Goal: Information Seeking & Learning: Learn about a topic

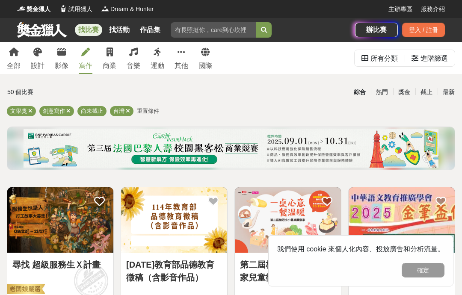
click at [435, 30] on div "登入 / 註冊" at bounding box center [423, 30] width 43 height 15
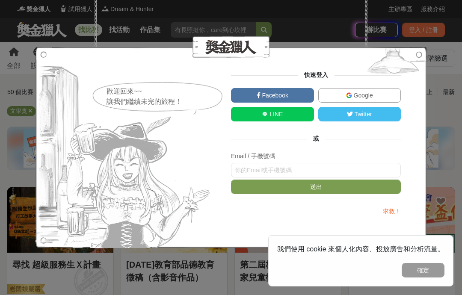
click at [284, 116] on link "LINE" at bounding box center [272, 114] width 83 height 15
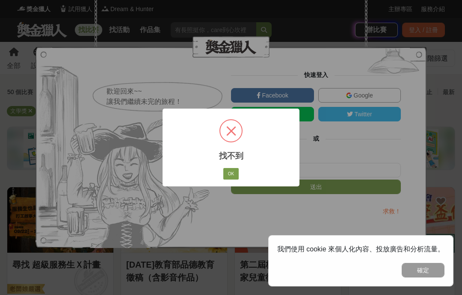
click at [233, 172] on button "OK" at bounding box center [230, 174] width 15 height 12
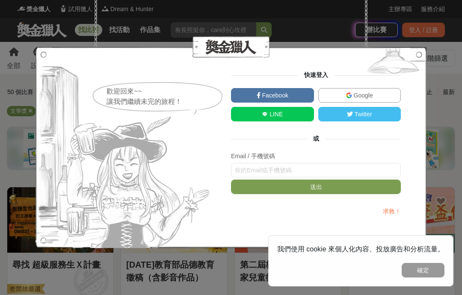
click at [370, 95] on span "Google" at bounding box center [362, 95] width 21 height 7
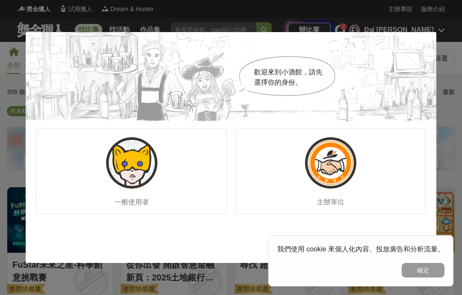
click at [186, 175] on div "一般使用者" at bounding box center [131, 171] width 190 height 86
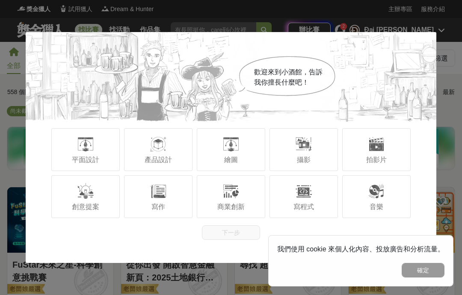
click at [423, 269] on button "確定" at bounding box center [423, 270] width 43 height 15
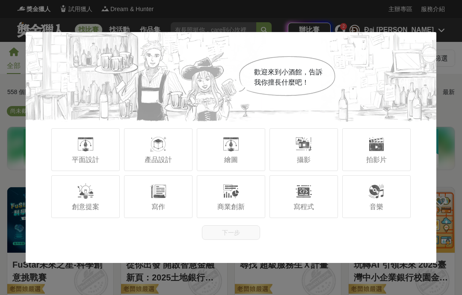
click at [78, 158] on span "平面設計" at bounding box center [85, 159] width 27 height 7
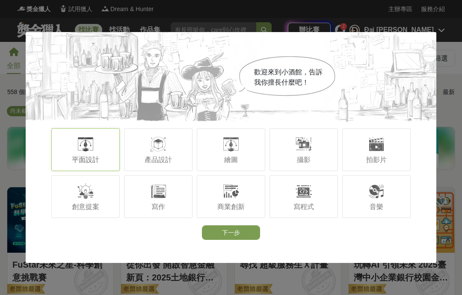
click at [158, 148] on div at bounding box center [158, 144] width 17 height 17
click at [248, 146] on div "繪圖" at bounding box center [231, 149] width 68 height 43
click at [314, 157] on div "攝影" at bounding box center [303, 149] width 68 height 43
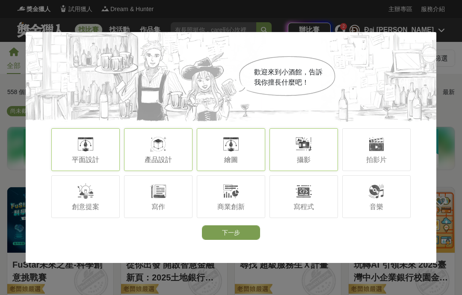
click at [371, 148] on div at bounding box center [376, 144] width 17 height 17
click at [95, 201] on div "創意提案" at bounding box center [85, 196] width 68 height 43
click at [164, 209] on span "寫作" at bounding box center [158, 206] width 14 height 7
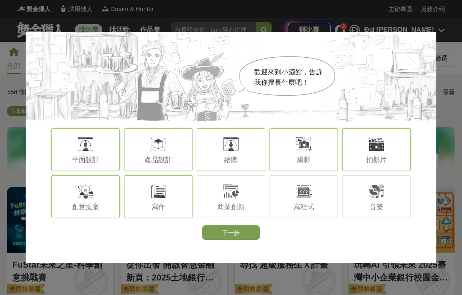
click at [243, 195] on div "商業創新" at bounding box center [231, 196] width 68 height 43
click at [317, 200] on div "寫程式" at bounding box center [303, 196] width 68 height 43
click at [381, 194] on div at bounding box center [376, 191] width 17 height 17
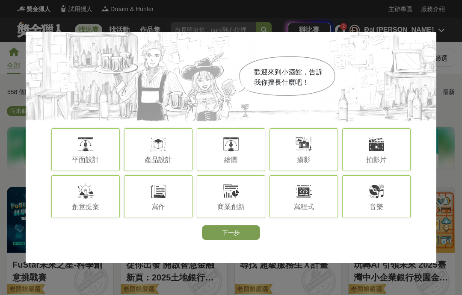
click at [246, 240] on button "下一步" at bounding box center [231, 232] width 58 height 15
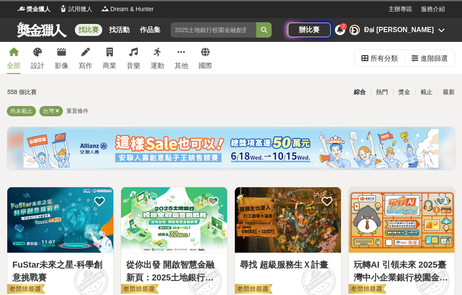
scroll to position [10, 0]
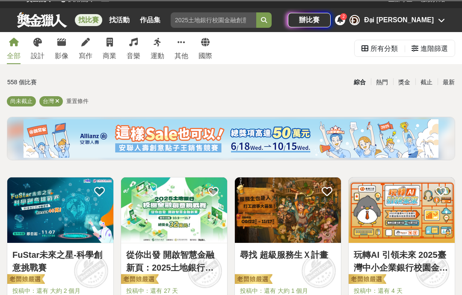
click at [209, 56] on div "國際" at bounding box center [205, 56] width 14 height 10
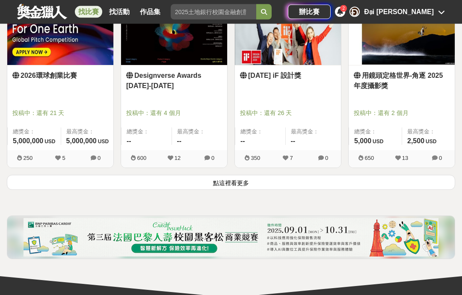
scroll to position [1154, 0]
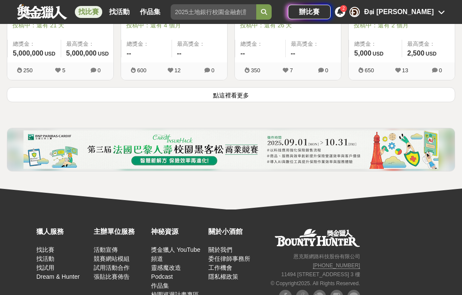
click at [238, 97] on button "點這裡看更多" at bounding box center [231, 94] width 448 height 15
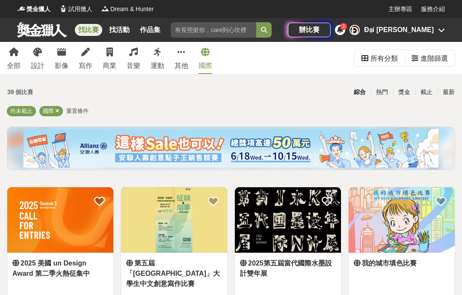
click at [88, 65] on div "寫作" at bounding box center [86, 66] width 14 height 10
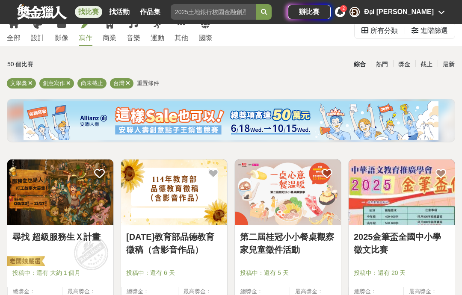
scroll to position [62, 0]
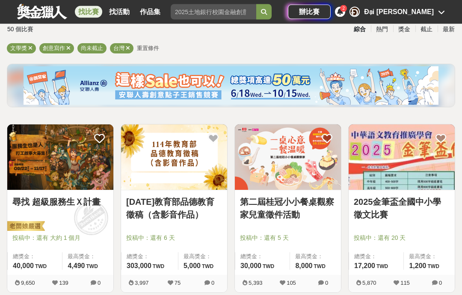
click at [370, 206] on link "2025金筆盃全國中小學徵文比賽" at bounding box center [402, 209] width 96 height 26
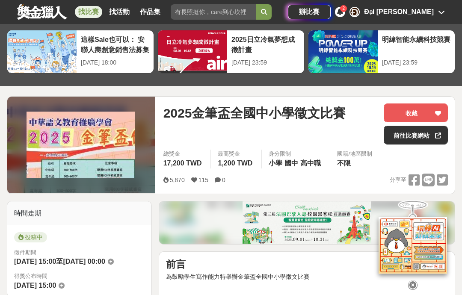
scroll to position [48, 0]
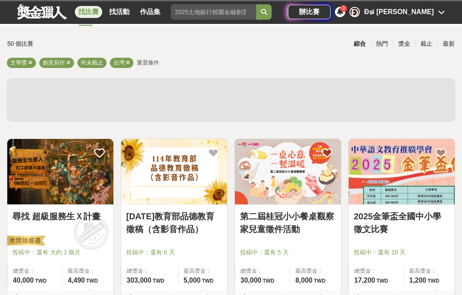
scroll to position [97, 0]
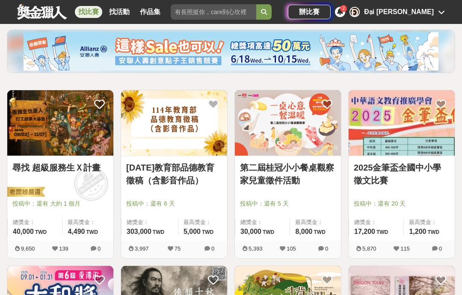
click at [395, 162] on link "2025金筆盃全國中小學徵文比賽" at bounding box center [402, 174] width 96 height 26
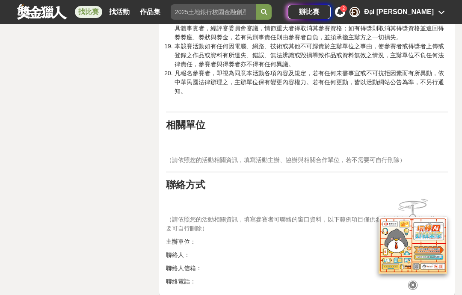
scroll to position [1858, 0]
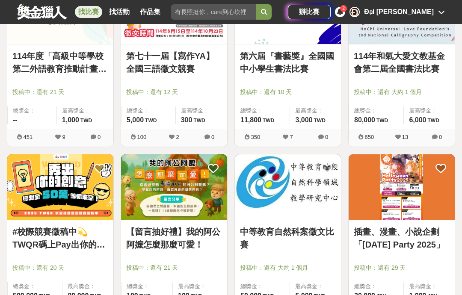
scroll to position [736, 0]
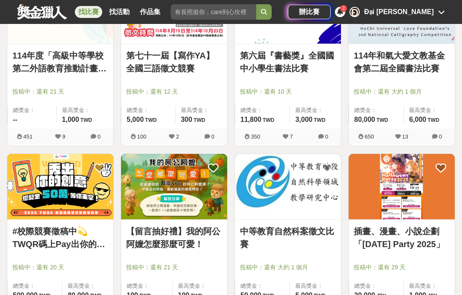
click at [60, 234] on link "#校際競賽徵稿中💫TWQR碼上Pay出你的創意☑️創意特Pay員徵召令🔥短影音、梗圖大賽開跑啦🤩" at bounding box center [60, 238] width 96 height 26
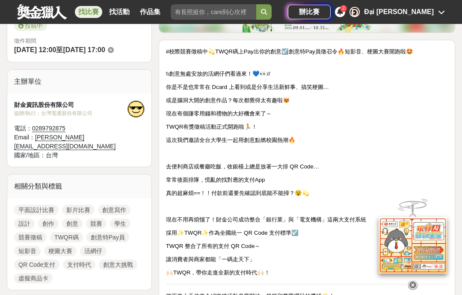
scroll to position [256, 0]
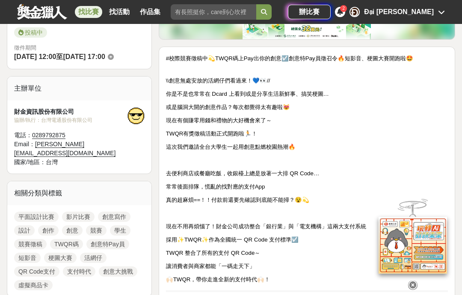
click at [8, 216] on div "平面設計比賽 影片比賽 創意寫作 設計 創作 創意 競賽 學生 競賽徵稿 TWQR碼 創意特Pay員 短影音 梗圖大賽 活網仔 QR Code支付 支付時代 …" at bounding box center [79, 251] width 144 height 92
click at [31, 239] on link "競賽徵稿" at bounding box center [30, 244] width 33 height 10
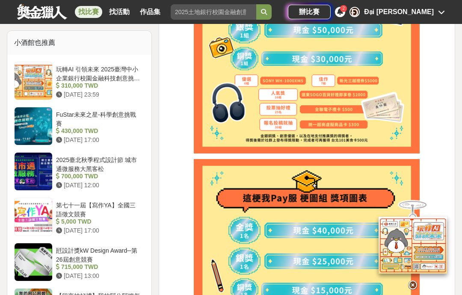
scroll to position [731, 0]
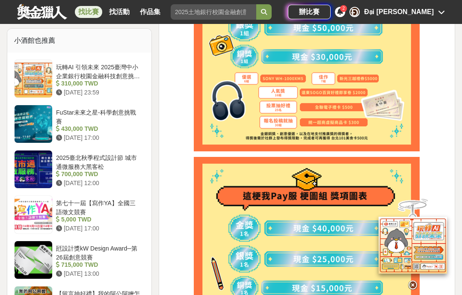
click at [92, 66] on div "玩轉AI 引領未來 2025臺灣中小企業銀行校園金融科技創意挑戰賽" at bounding box center [98, 71] width 85 height 16
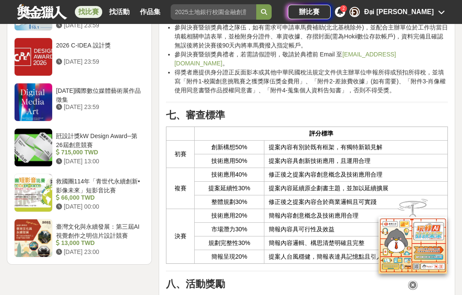
scroll to position [1291, 0]
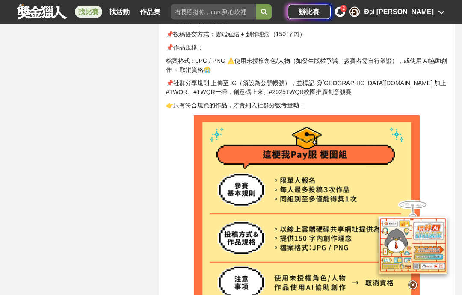
scroll to position [1572, 0]
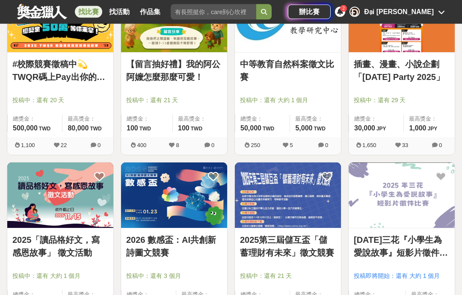
scroll to position [949, 0]
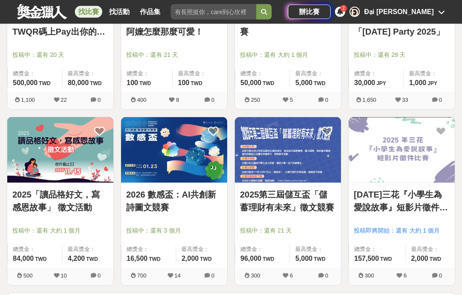
click at [288, 295] on button "點這裡看更多" at bounding box center [231, 300] width 448 height 15
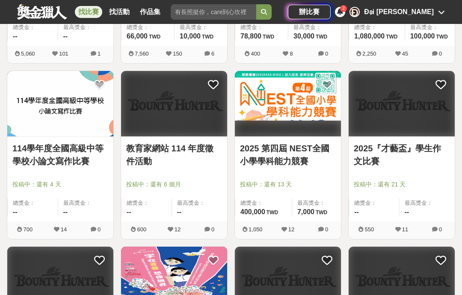
scroll to position [1693, 0]
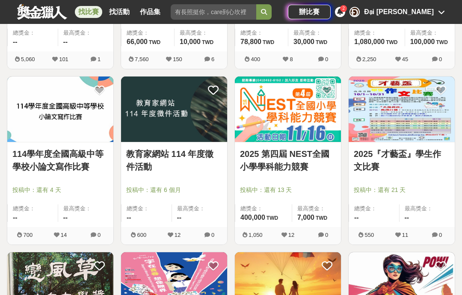
click at [398, 118] on img at bounding box center [402, 109] width 106 height 65
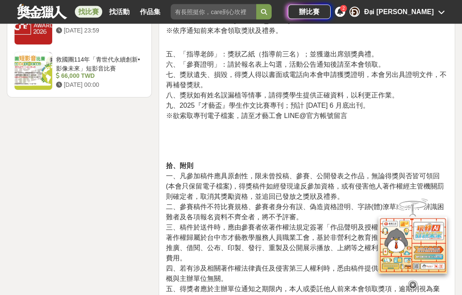
scroll to position [1111, 0]
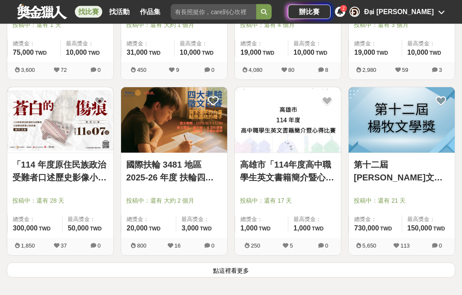
scroll to position [2038, 0]
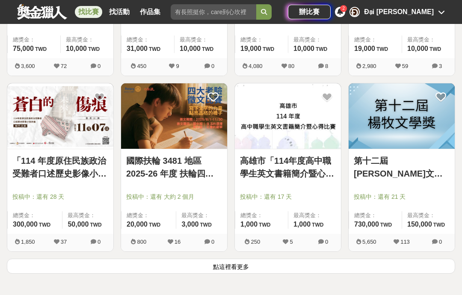
click at [250, 269] on button "點這裡看更多" at bounding box center [231, 266] width 448 height 15
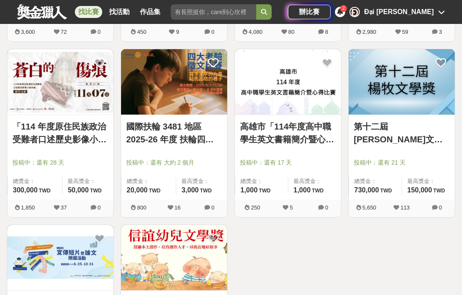
click at [400, 127] on link "第十二屆[PERSON_NAME]文學獎" at bounding box center [402, 133] width 96 height 26
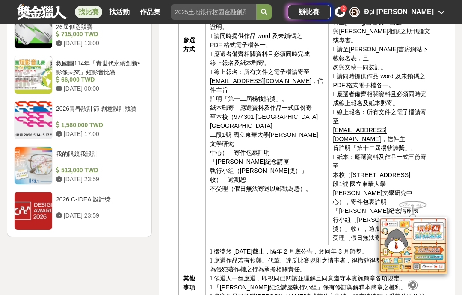
scroll to position [1129, 0]
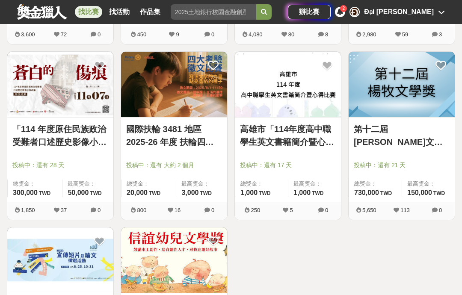
scroll to position [2047, 0]
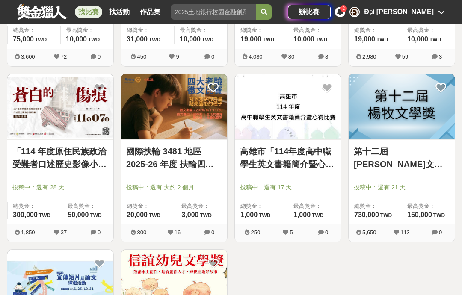
click at [145, 159] on link "國際扶輪 3481 地區 2025-26 年度 扶輪四大考驗徵文比賽" at bounding box center [174, 158] width 96 height 26
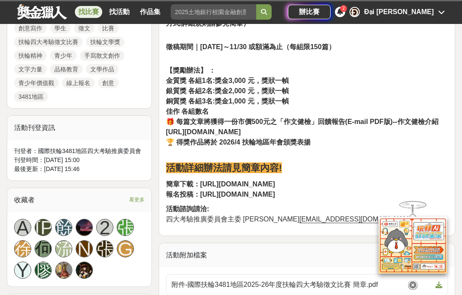
scroll to position [422, 0]
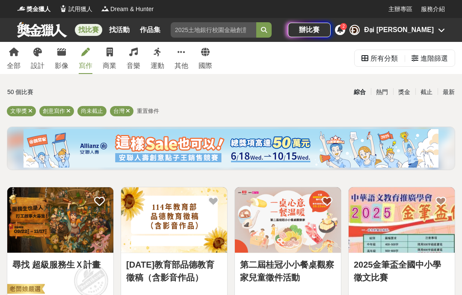
click at [17, 110] on span "文學獎" at bounding box center [18, 111] width 17 height 6
click at [21, 111] on span "文學獎" at bounding box center [18, 111] width 17 height 6
click at [22, 115] on div "文學獎" at bounding box center [21, 111] width 29 height 10
click at [34, 25] on link at bounding box center [42, 29] width 52 height 16
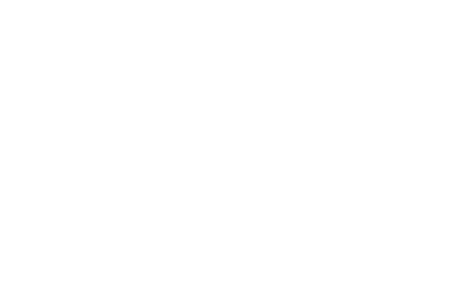
click at [0, 0] on div "找比賽 找活動 作品集 2025 比賽日期 初賽徵件 創新力 比賽活動 投稿期間" at bounding box center [0, 0] width 0 height 0
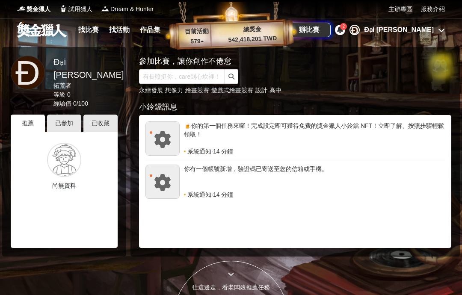
click at [164, 141] on icon at bounding box center [162, 139] width 17 height 17
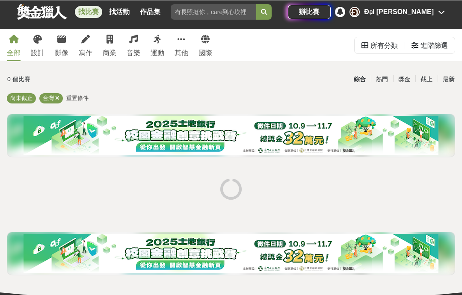
scroll to position [117, 0]
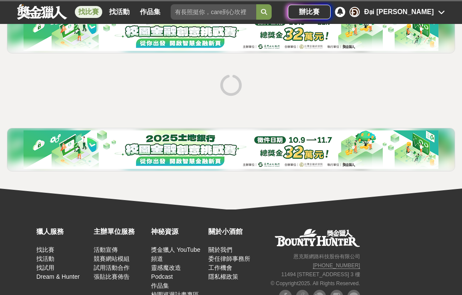
click at [286, 287] on small "© Copyright 2025 . All Rights Reserved." at bounding box center [314, 284] width 89 height 6
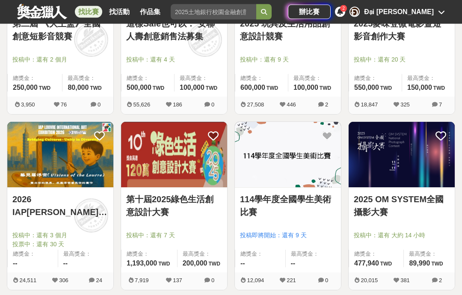
scroll to position [593, 0]
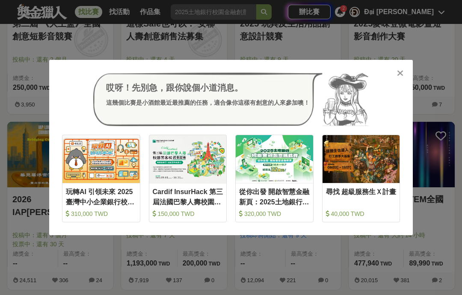
click at [403, 77] on icon at bounding box center [400, 73] width 6 height 9
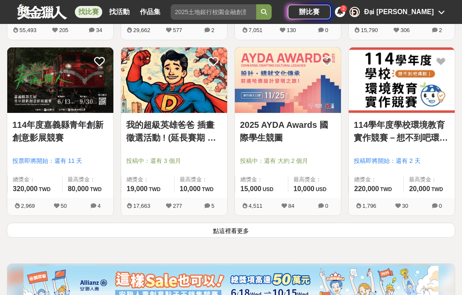
scroll to position [1008, 0]
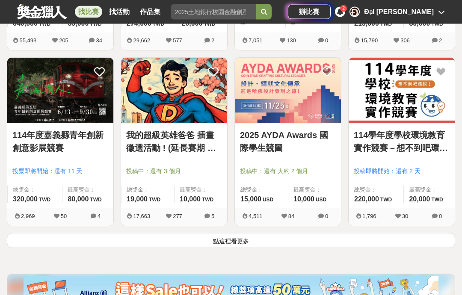
click at [262, 239] on button "點這裡看更多" at bounding box center [231, 241] width 448 height 15
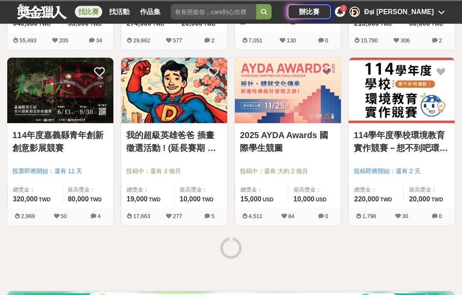
scroll to position [1009, 0]
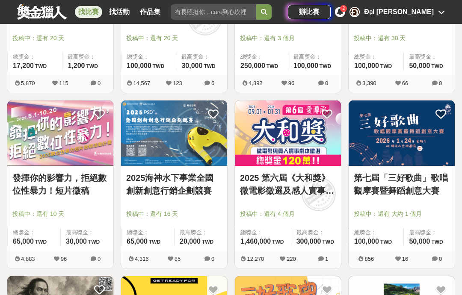
scroll to position [1668, 0]
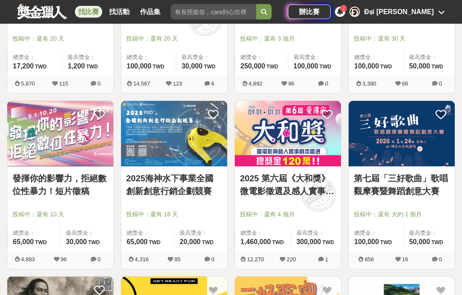
click at [120, 8] on link "找活動" at bounding box center [119, 12] width 27 height 12
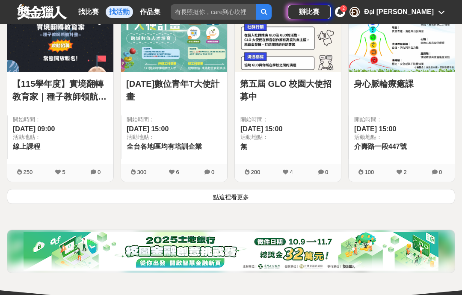
scroll to position [1109, 0]
